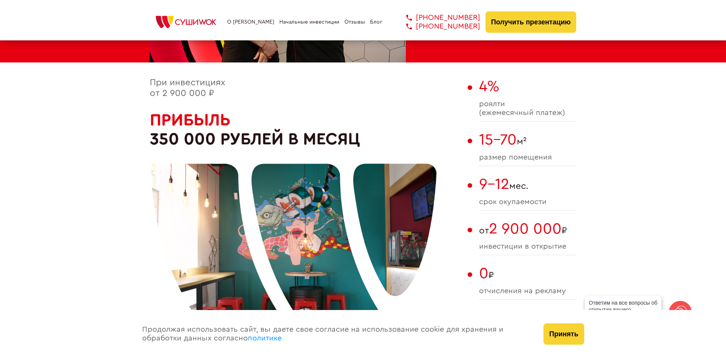
scroll to position [381, 0]
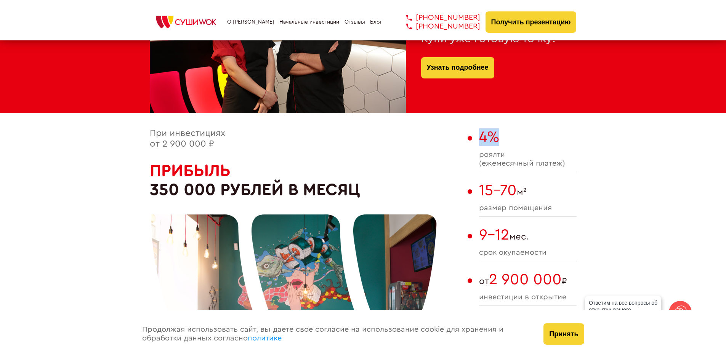
drag, startPoint x: 473, startPoint y: 135, endPoint x: 541, endPoint y: 156, distance: 70.1
click at [525, 152] on div "При инвестициях от 2 900 000 ₽ Прибыль 350 000 рублей в месяц 4% роялти (ежемес…" at bounding box center [363, 279] width 427 height 302
drag, startPoint x: 544, startPoint y: 161, endPoint x: 586, endPoint y: 148, distance: 43.5
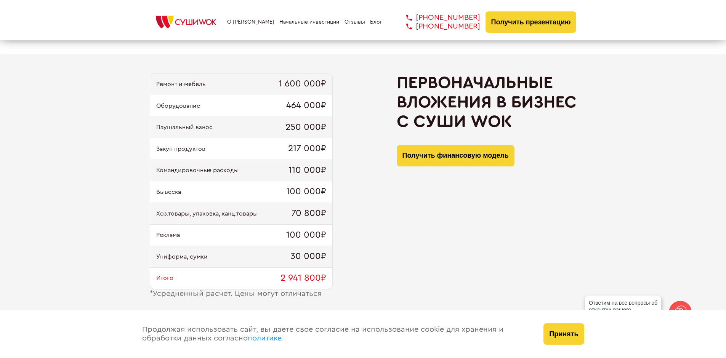
scroll to position [762, 0]
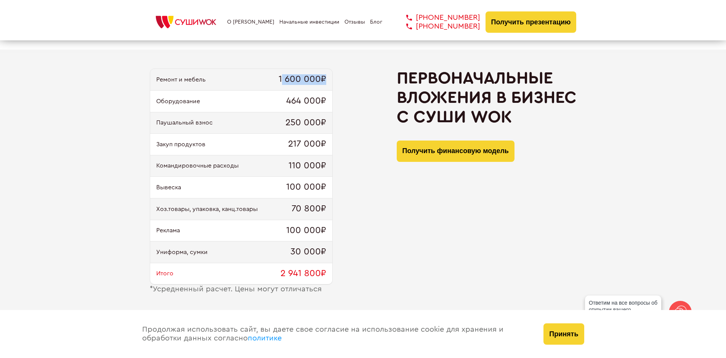
drag, startPoint x: 285, startPoint y: 78, endPoint x: 355, endPoint y: 83, distance: 70.0
click at [350, 83] on div "Ремонт и мебель 1 600 000₽ Оборудование 464 000₽ Паушальный взнос 250 000₽ Заку…" at bounding box center [363, 181] width 427 height 225
click at [292, 98] on span "464 000₽" at bounding box center [306, 101] width 40 height 11
click at [114, 85] on div "Ремонт и мебель 1 600 000₽ Оборудование 464 000₽ Паушальный взнос 250 000₽ Заку…" at bounding box center [363, 181] width 726 height 263
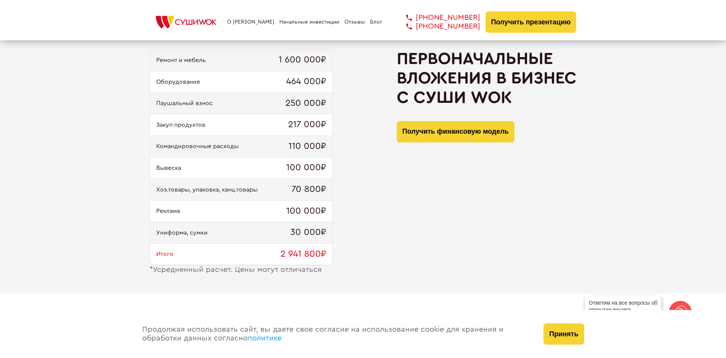
scroll to position [800, 0]
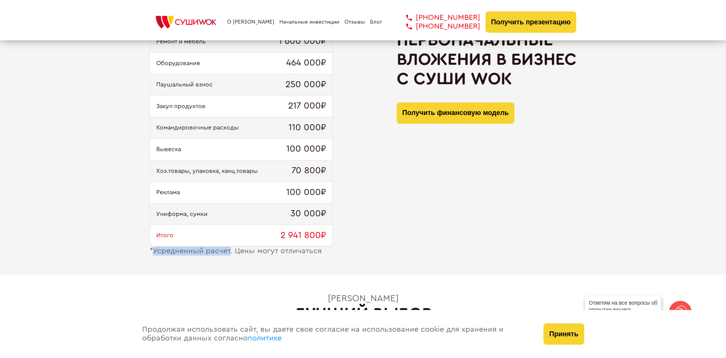
drag, startPoint x: 151, startPoint y: 252, endPoint x: 230, endPoint y: 256, distance: 78.6
click at [230, 256] on div "* Усредненный расчет. Цены могут отличаться" at bounding box center [241, 251] width 183 height 9
click at [297, 237] on span "2 941 800₽" at bounding box center [304, 236] width 46 height 11
drag, startPoint x: 277, startPoint y: 236, endPoint x: 340, endPoint y: 236, distance: 63.3
click at [340, 236] on div "Ремонт и мебель 1 600 000₽ Оборудование 464 000₽ Паушальный взнос 250 000₽ Заку…" at bounding box center [363, 142] width 427 height 225
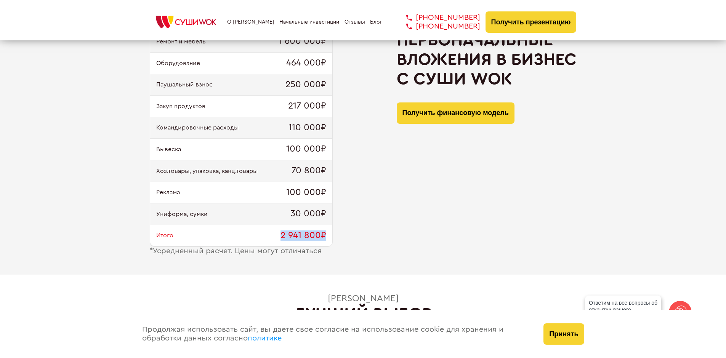
click at [314, 234] on span "2 941 800₽" at bounding box center [304, 236] width 46 height 11
drag, startPoint x: 272, startPoint y: 237, endPoint x: 335, endPoint y: 240, distance: 63.4
click at [335, 240] on div "Ремонт и мебель 1 600 000₽ Оборудование 464 000₽ Паушальный взнос 250 000₽ Заку…" at bounding box center [363, 142] width 427 height 225
click at [336, 239] on div "Ремонт и мебель 1 600 000₽ Оборудование 464 000₽ Паушальный взнос 250 000₽ Заку…" at bounding box center [363, 142] width 427 height 225
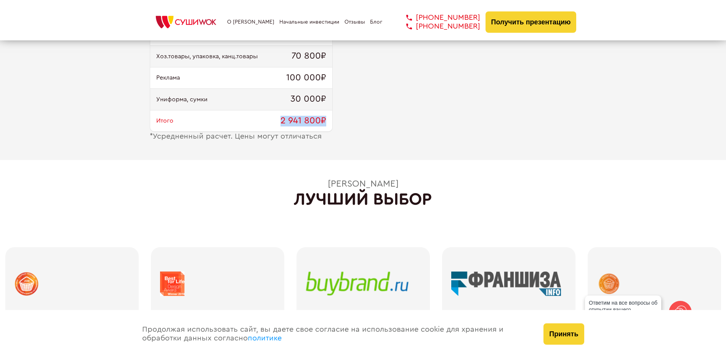
scroll to position [915, 0]
